Goal: Register for event/course

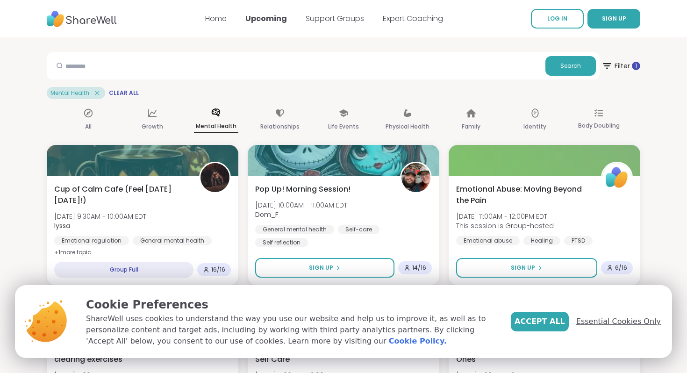
click at [605, 323] on span "Essential Cookies Only" at bounding box center [618, 321] width 85 height 11
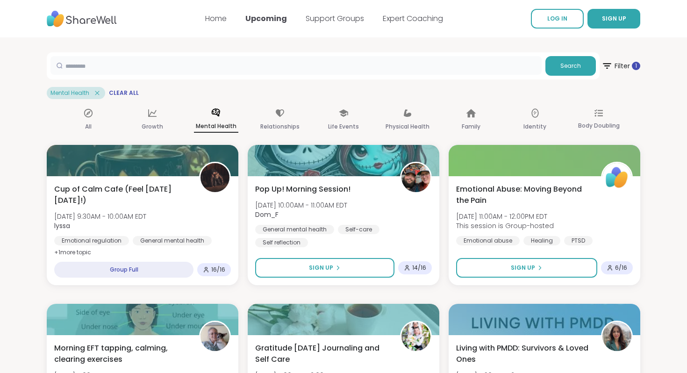
click at [497, 67] on input "text" at bounding box center [295, 65] width 491 height 19
type input "****"
click at [578, 65] on span "Search" at bounding box center [570, 66] width 21 height 8
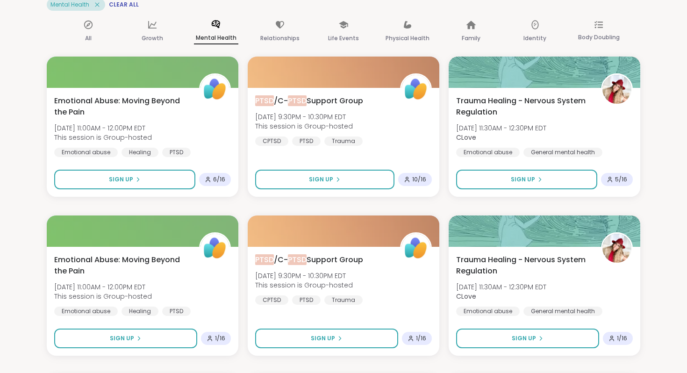
scroll to position [93, 0]
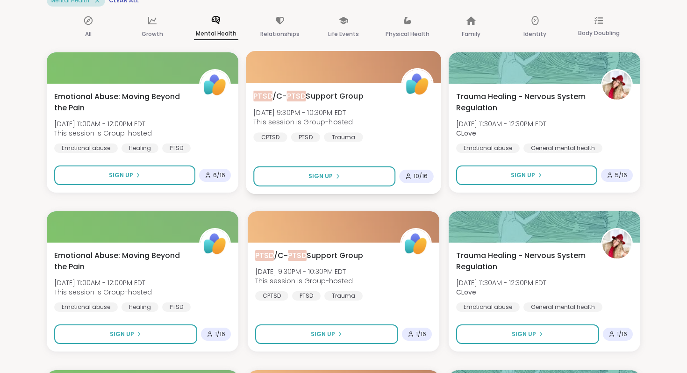
click at [332, 97] on span "[MEDICAL_DATA] /C- [MEDICAL_DATA] Support Group" at bounding box center [308, 96] width 110 height 11
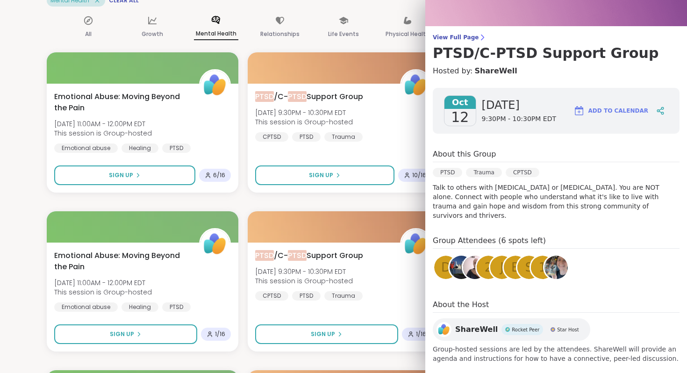
scroll to position [52, 0]
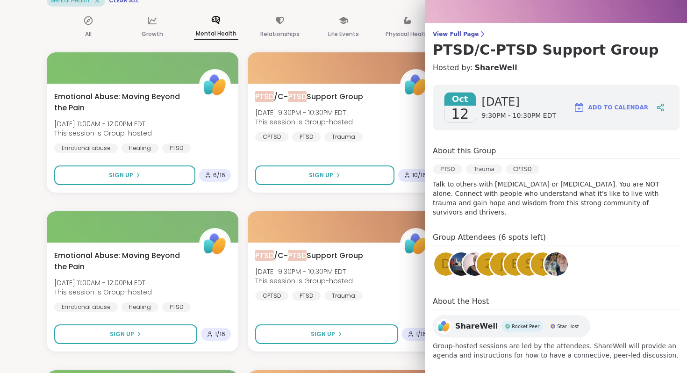
click at [556, 254] on img at bounding box center [555, 263] width 23 height 23
click at [466, 34] on span "View Full Page" at bounding box center [556, 33] width 247 height 7
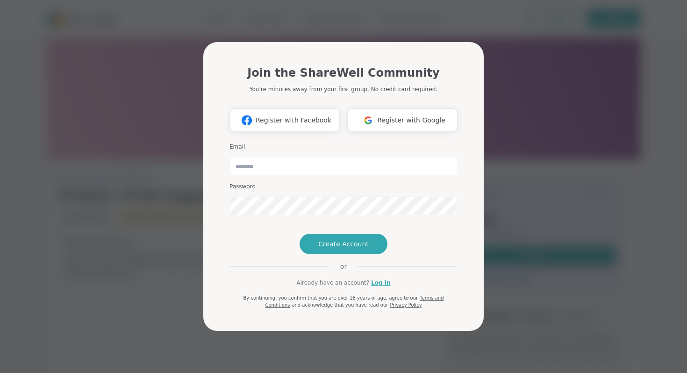
click at [517, 111] on div "Join the ShareWell Community You're minutes away from your first group. No cred…" at bounding box center [344, 186] width 676 height 373
click at [419, 115] on span "Register with Google" at bounding box center [411, 120] width 68 height 10
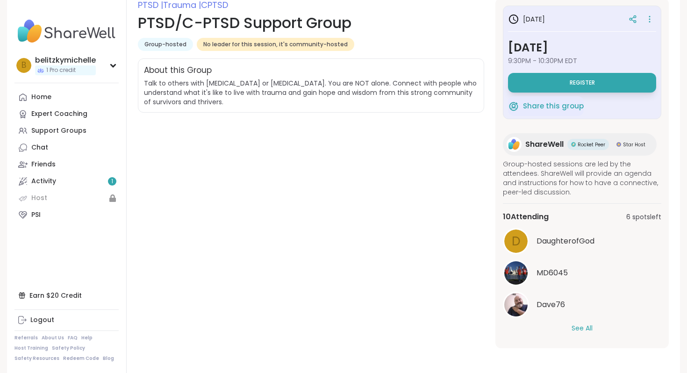
scroll to position [137, 0]
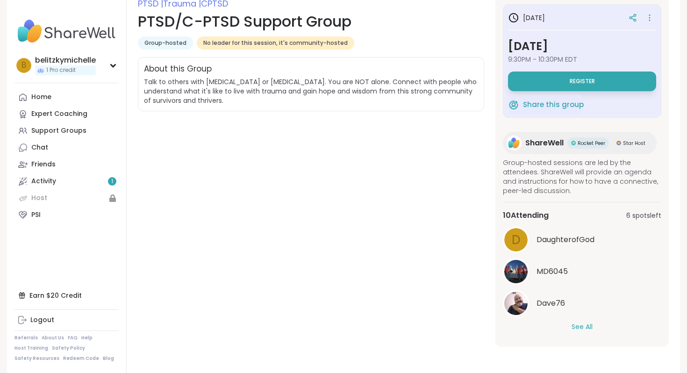
click at [577, 328] on button "See All" at bounding box center [581, 327] width 21 height 10
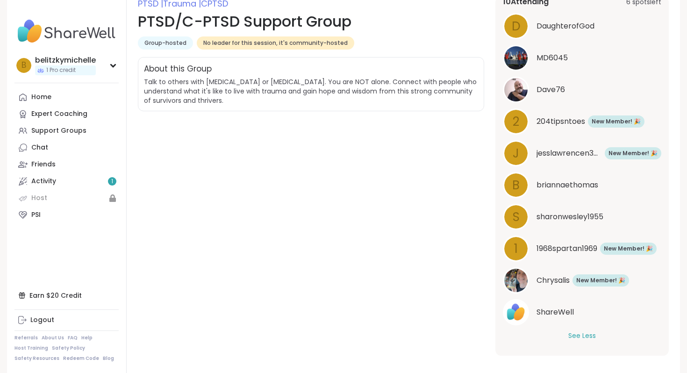
scroll to position [0, 0]
